Goal: Transaction & Acquisition: Subscribe to service/newsletter

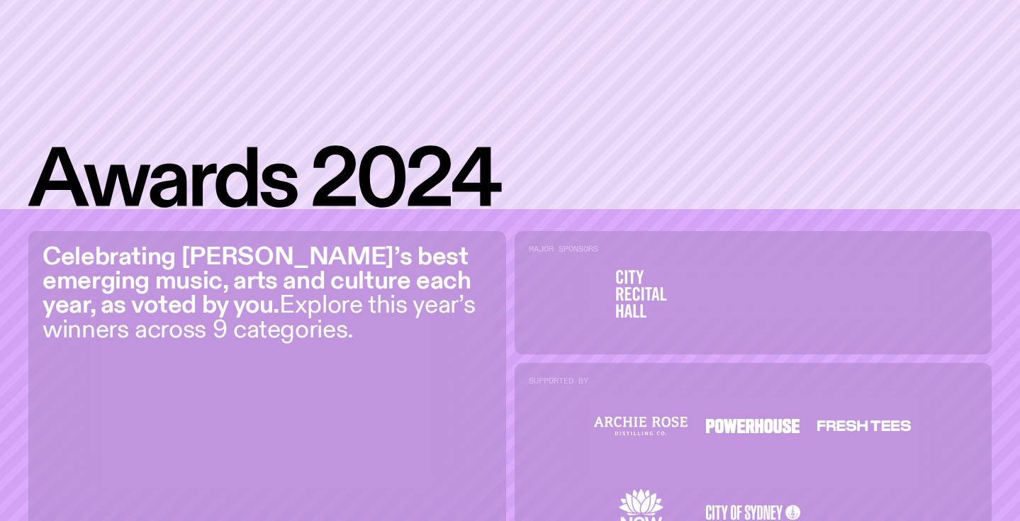
scroll to position [245, 0]
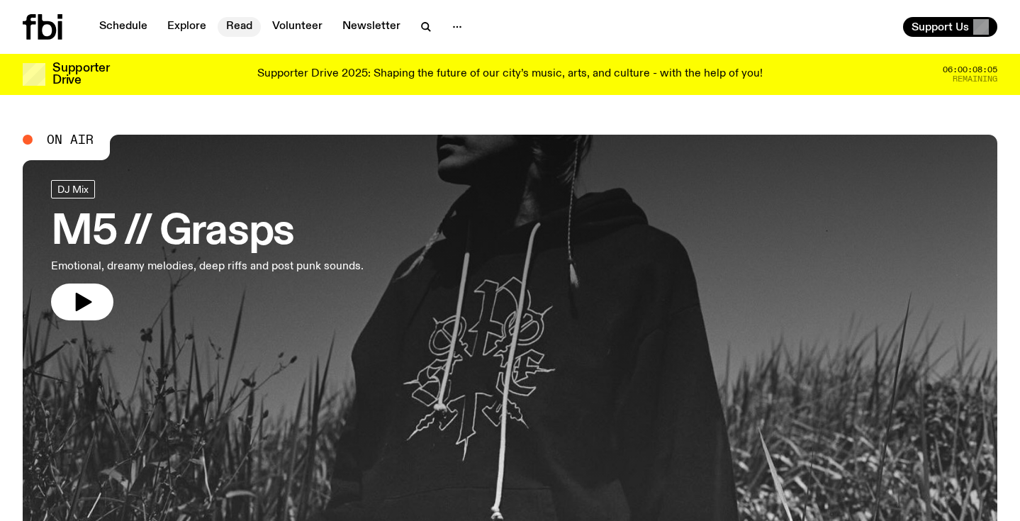
click at [242, 31] on link "Read" at bounding box center [239, 27] width 43 height 20
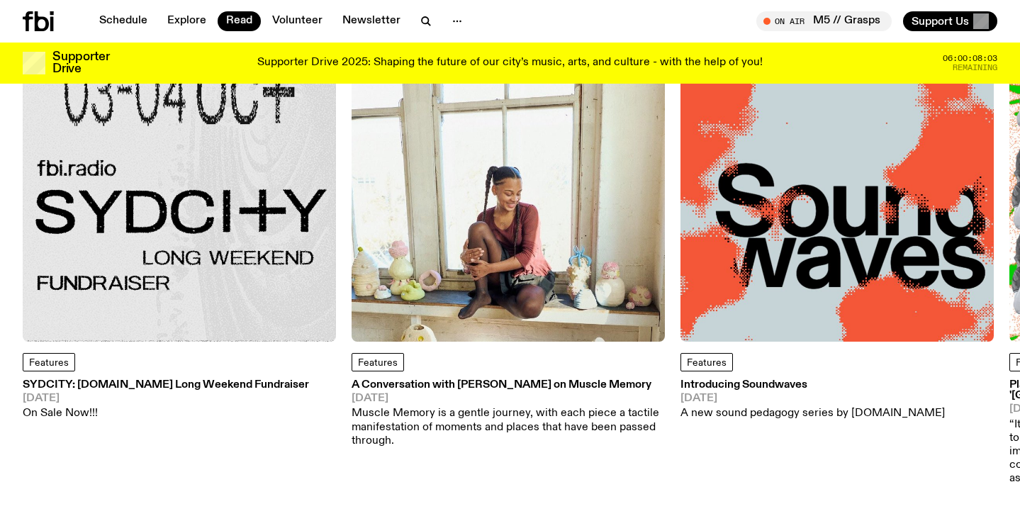
scroll to position [137, 0]
click at [106, 304] on img at bounding box center [179, 184] width 313 height 313
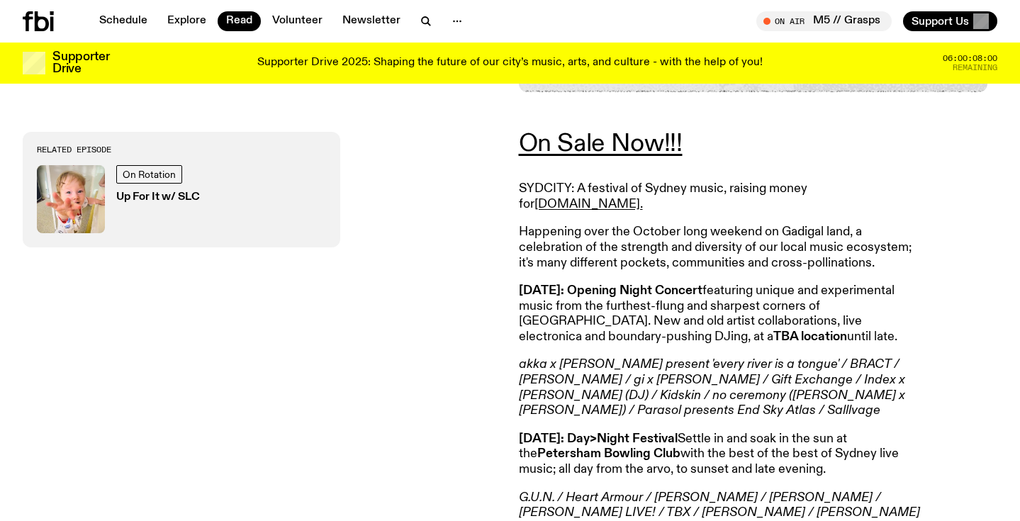
scroll to position [502, 0]
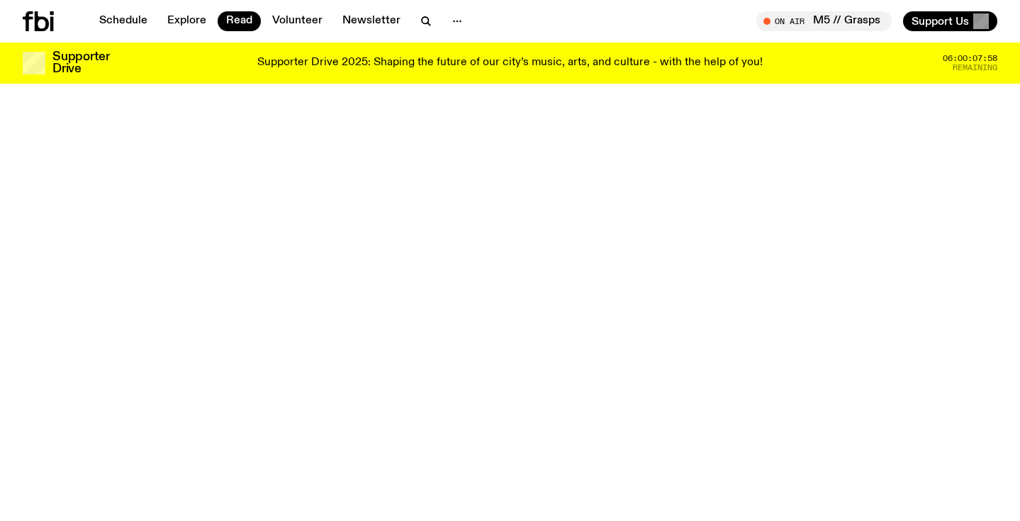
scroll to position [137, 0]
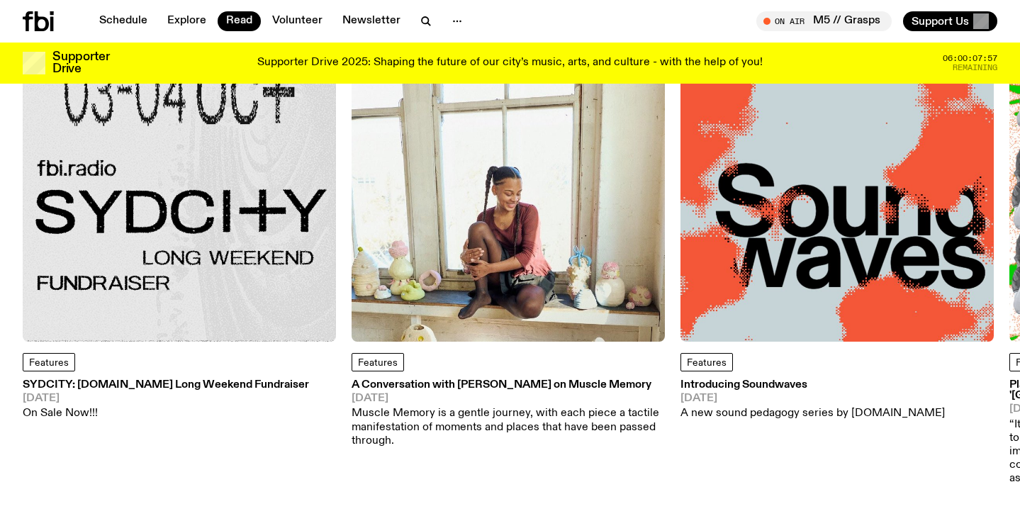
click at [441, 302] on img at bounding box center [507, 184] width 313 height 313
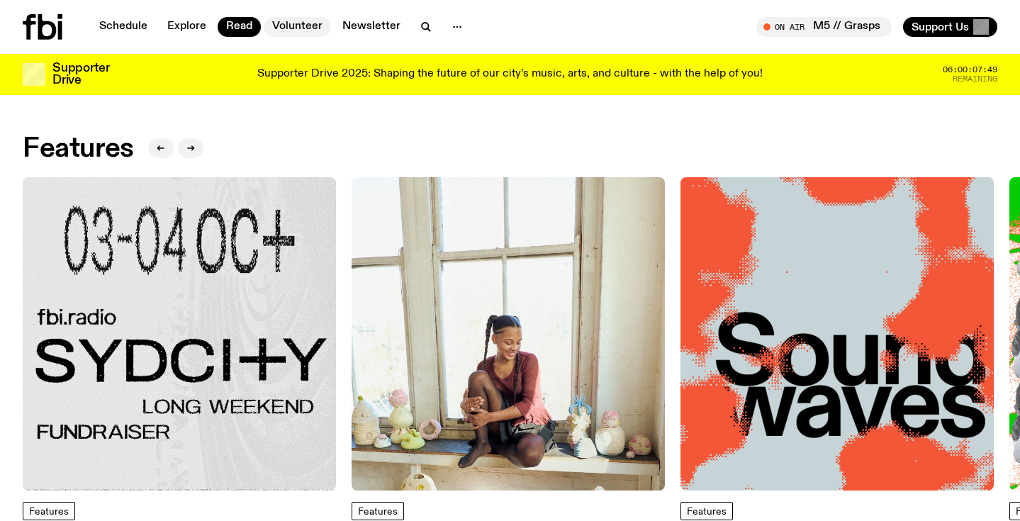
click at [301, 34] on link "Volunteer" at bounding box center [297, 27] width 67 height 20
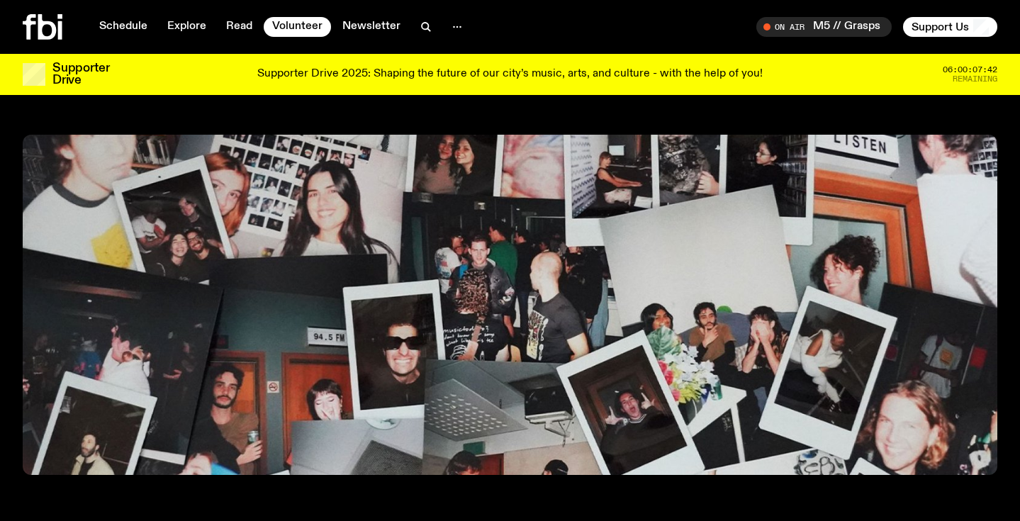
click at [390, 68] on p "Supporter Drive 2025: Shaping the future of our city’s music, arts, and culture…" at bounding box center [509, 74] width 505 height 13
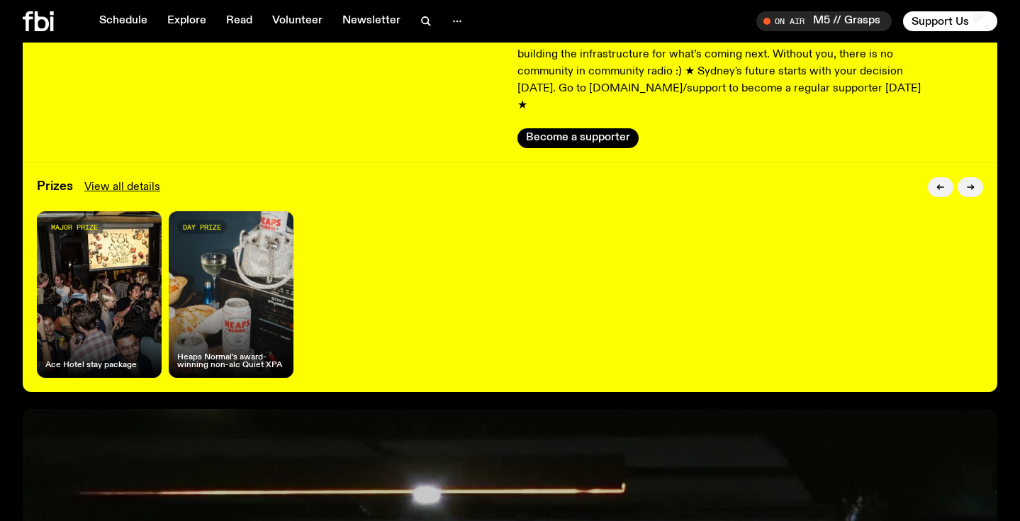
scroll to position [223, 0]
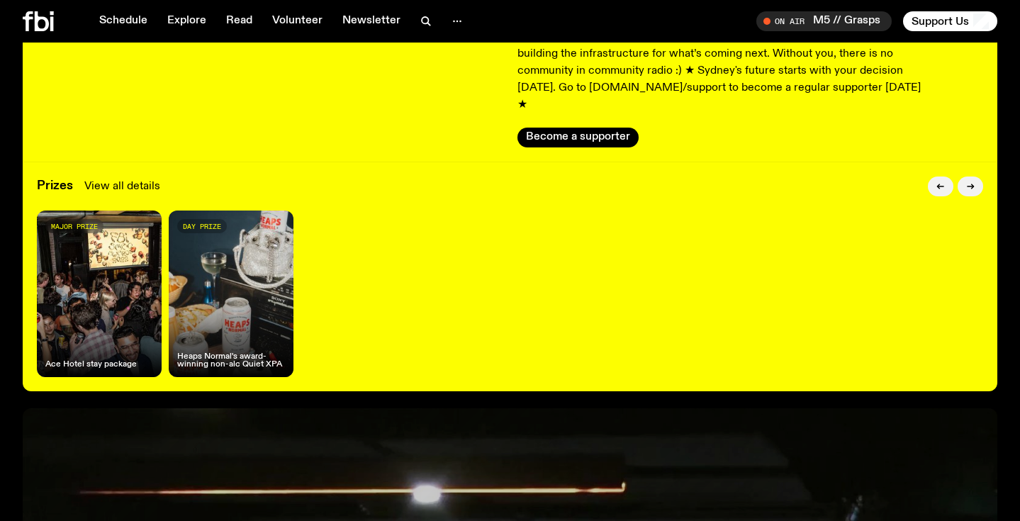
click at [147, 178] on link "View all details" at bounding box center [122, 186] width 76 height 17
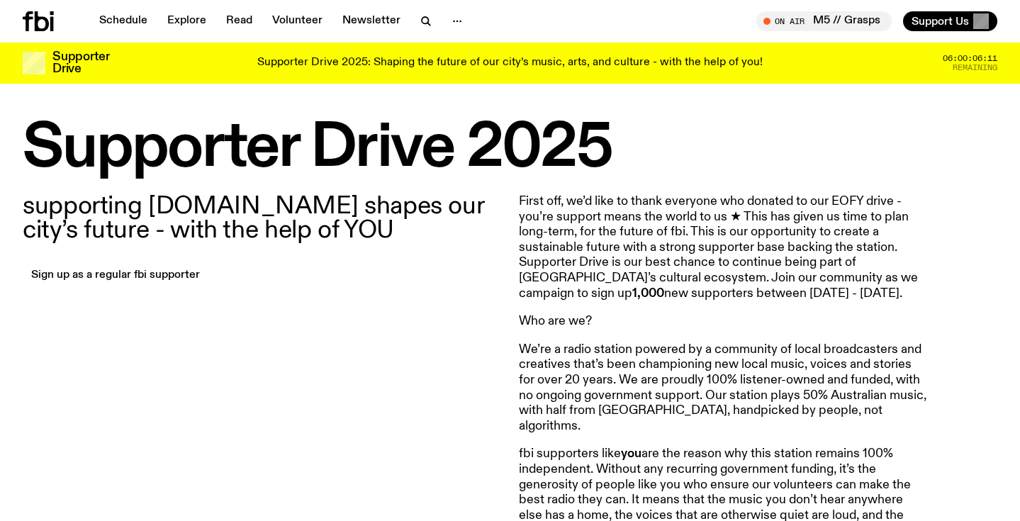
scroll to position [392, 0]
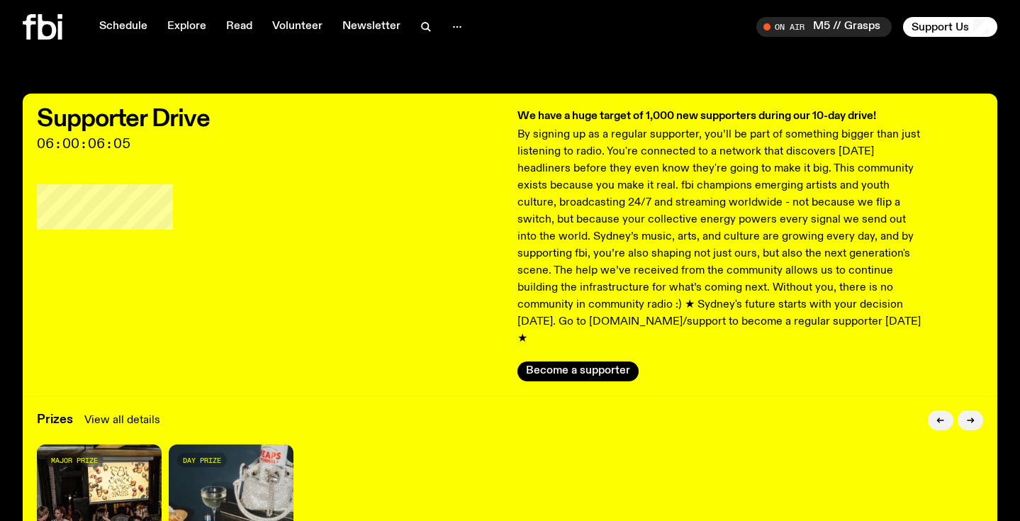
click at [127, 412] on link "View all details" at bounding box center [122, 420] width 76 height 17
